Goal: Task Accomplishment & Management: Manage account settings

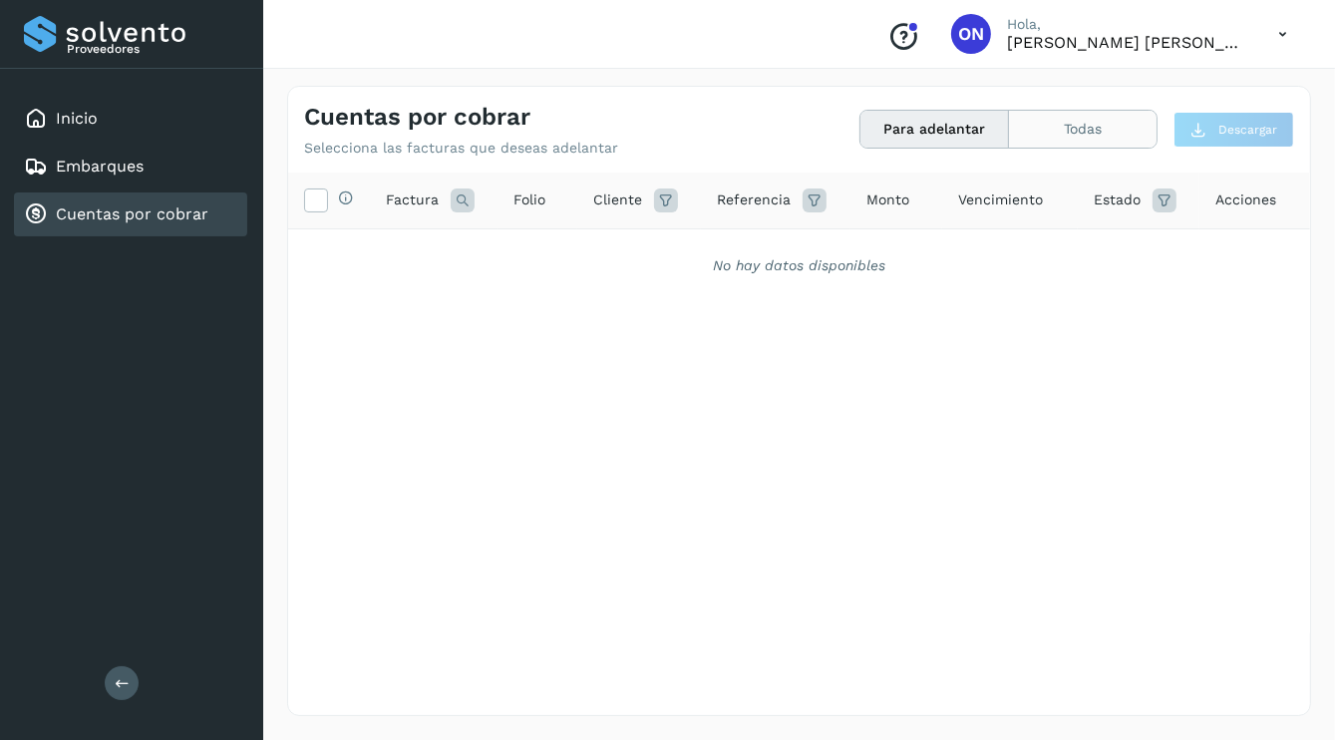
click at [1050, 130] on button "Todas" at bounding box center [1083, 129] width 148 height 37
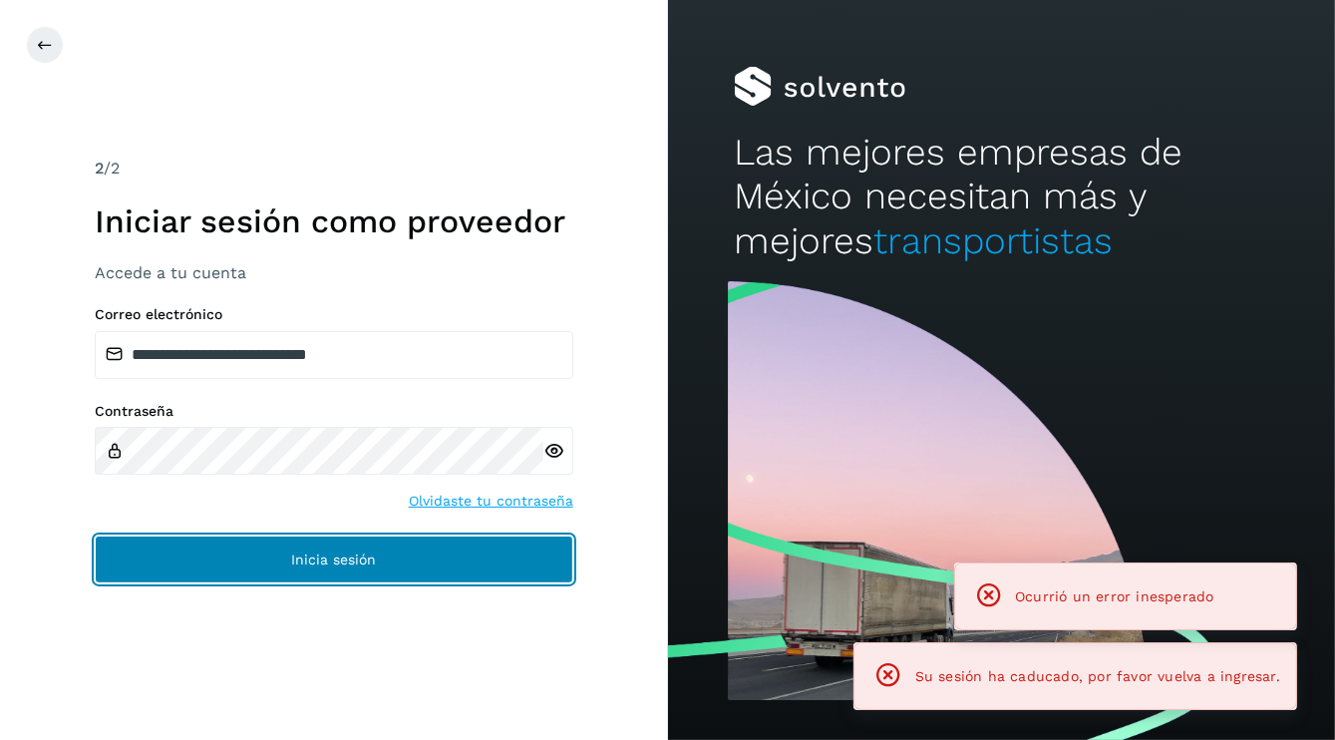
click at [370, 555] on span "Inicia sesión" at bounding box center [333, 559] width 85 height 14
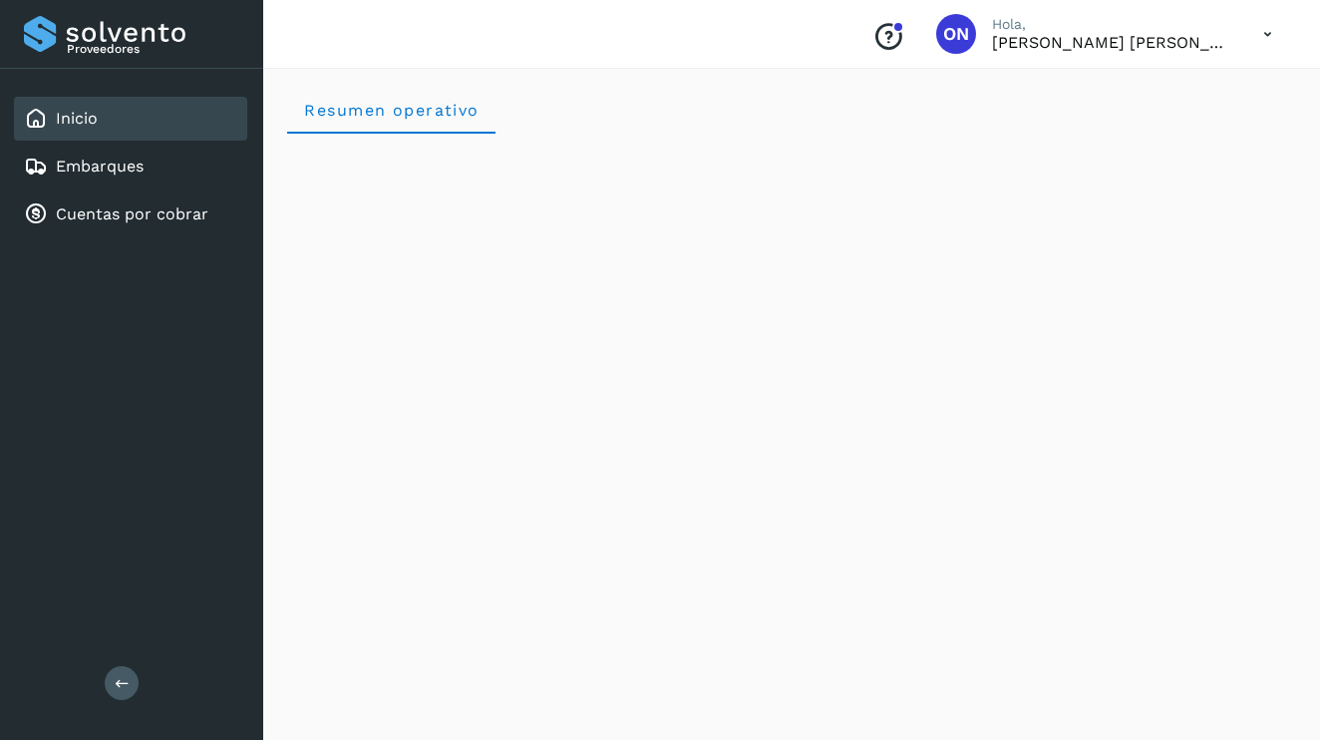
click at [1260, 37] on icon at bounding box center [1267, 34] width 41 height 41
click at [863, 134] on div at bounding box center [660, 370] width 1320 height 740
click at [96, 169] on link "Embarques" at bounding box center [100, 165] width 88 height 19
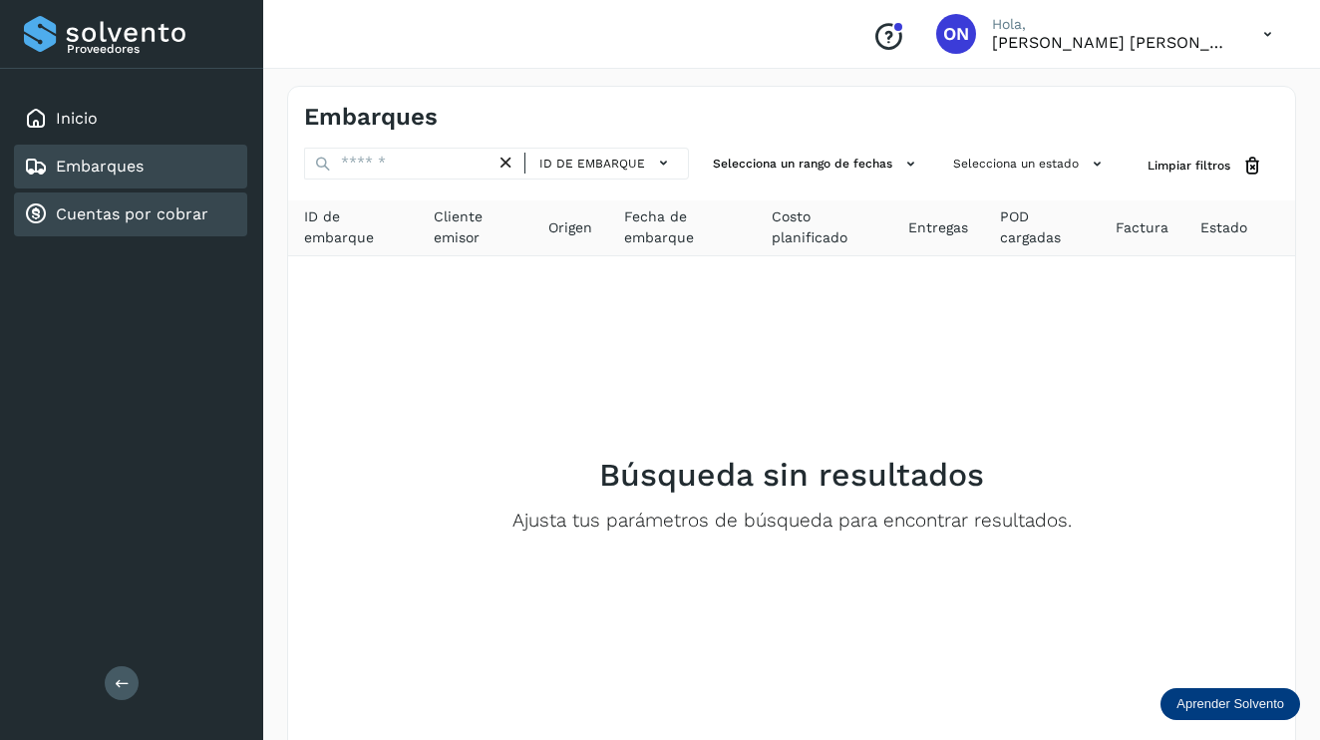
click at [119, 211] on link "Cuentas por cobrar" at bounding box center [132, 213] width 153 height 19
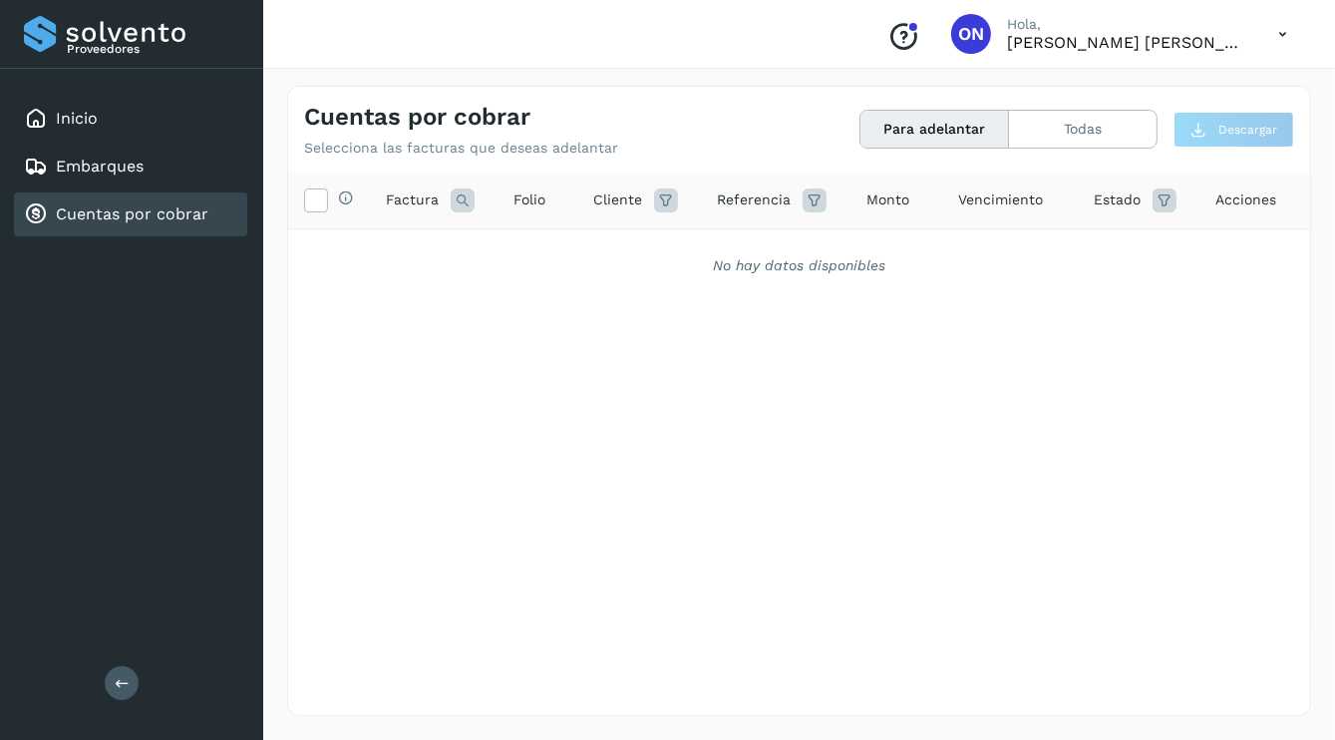
click at [890, 138] on button "Para adelantar" at bounding box center [934, 129] width 149 height 37
click at [1069, 128] on button "Todas" at bounding box center [1083, 129] width 148 height 37
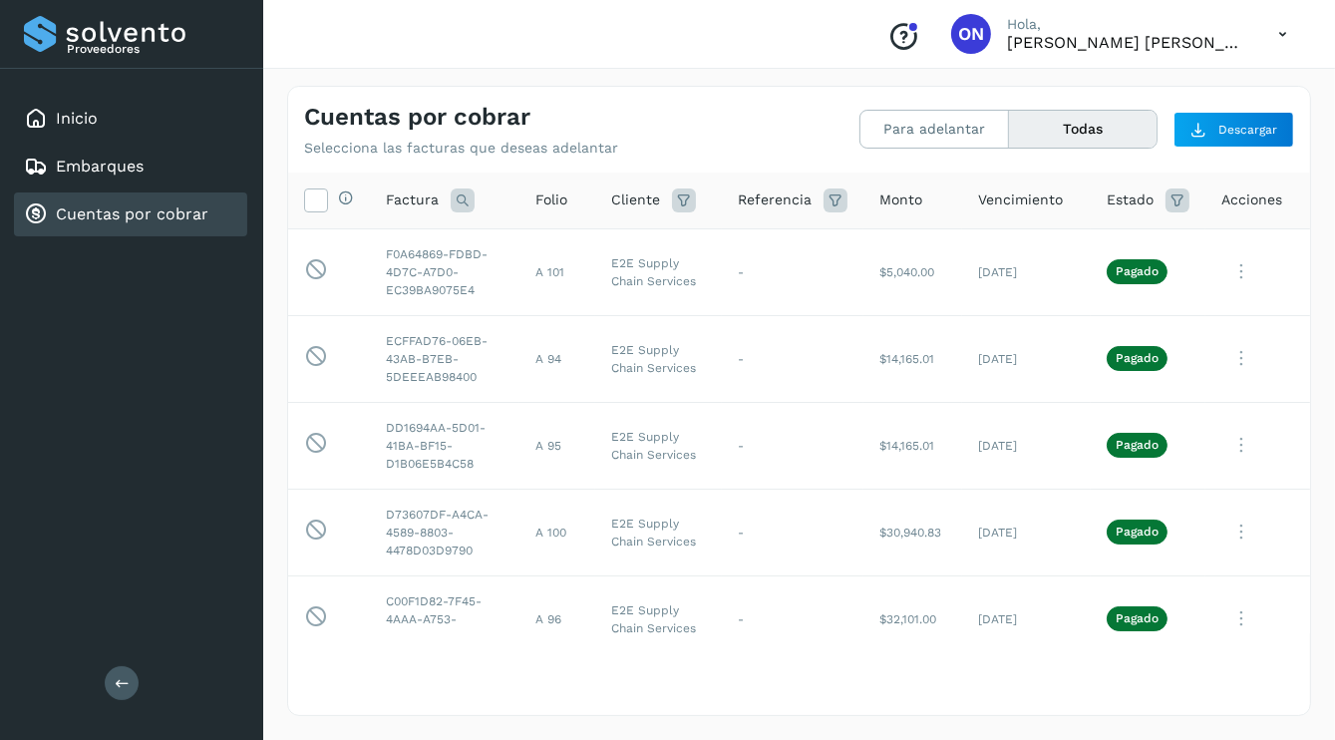
click at [1283, 34] on icon at bounding box center [1282, 34] width 41 height 41
click at [1179, 91] on div "Cerrar sesión" at bounding box center [1183, 90] width 237 height 38
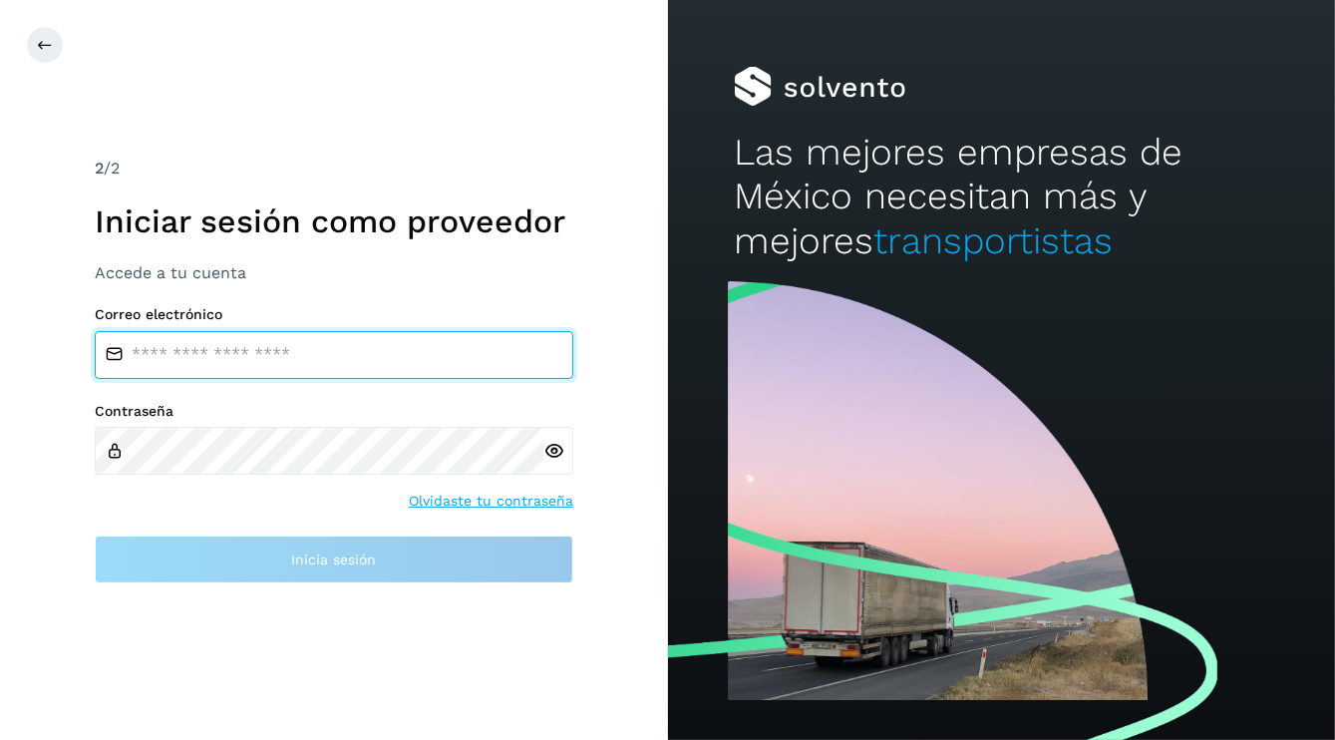
type input "**********"
